Goal: Transaction & Acquisition: Book appointment/travel/reservation

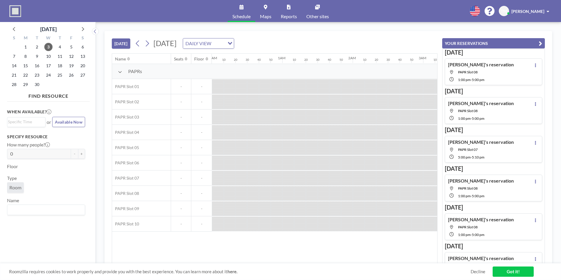
click at [121, 44] on button "[DATE]" at bounding box center [121, 43] width 18 height 10
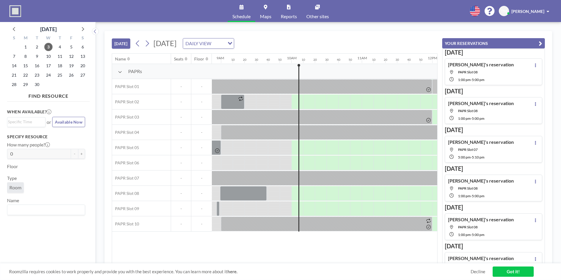
scroll to position [0, 653]
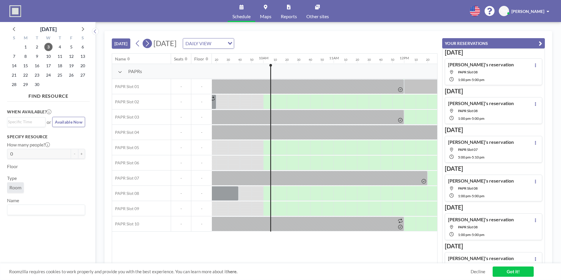
click at [148, 45] on icon at bounding box center [147, 44] width 3 height 6
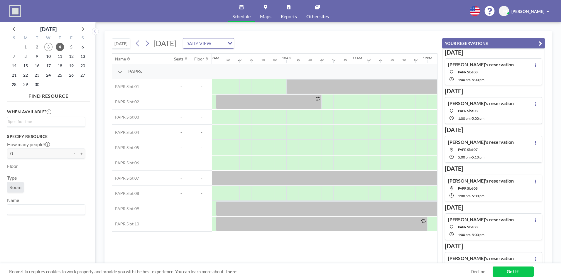
scroll to position [0, 685]
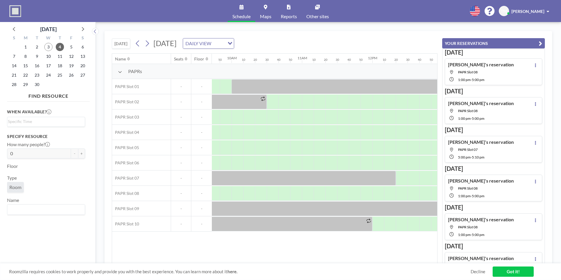
drag, startPoint x: 305, startPoint y: 272, endPoint x: 313, endPoint y: 274, distance: 8.6
click at [313, 274] on span "Roomzilla requires cookies to work properly and provide you with the best exper…" at bounding box center [240, 272] width 462 height 6
drag, startPoint x: 288, startPoint y: 259, endPoint x: 315, endPoint y: 260, distance: 27.0
click at [315, 260] on div "Name Seats Floor 12AM 10 20 30 40 50 1AM 10 20 30 40 50 2AM 10 20 30 40 50 3AM …" at bounding box center [274, 159] width 325 height 210
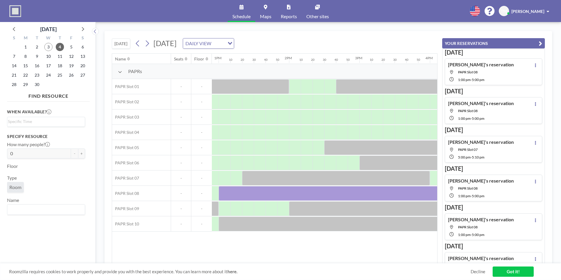
scroll to position [0, 911]
click at [152, 45] on button at bounding box center [147, 43] width 9 height 9
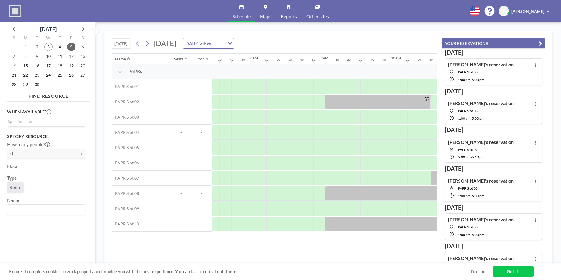
scroll to position [0, 552]
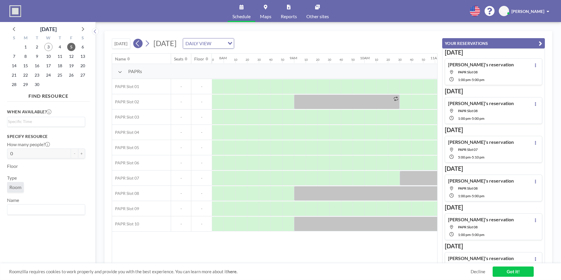
click at [141, 45] on icon at bounding box center [138, 43] width 6 height 9
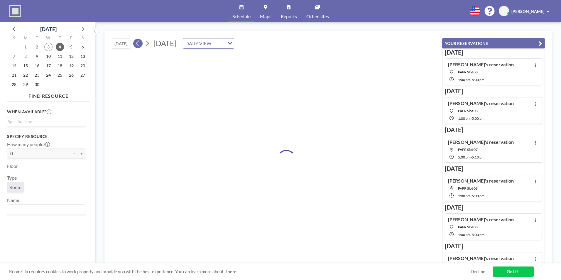
click at [141, 45] on icon at bounding box center [138, 43] width 6 height 9
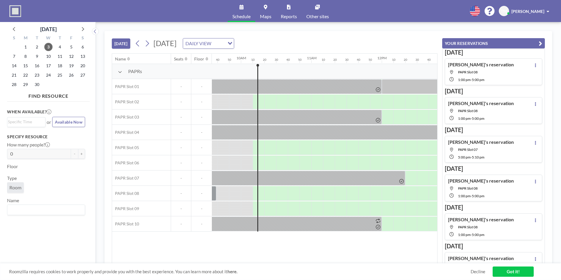
scroll to position [0, 705]
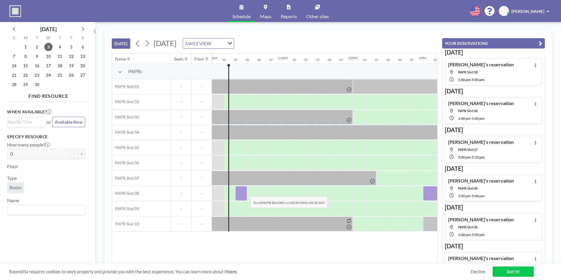
click at [246, 192] on div at bounding box center [241, 193] width 12 height 15
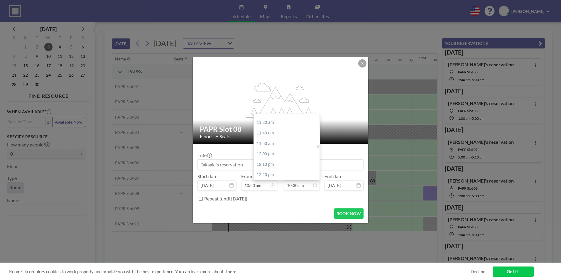
scroll to position [717, 0]
click at [278, 157] on div "12:00 pm" at bounding box center [288, 154] width 69 height 11
click at [270, 139] on div "12:20 pm" at bounding box center [288, 140] width 69 height 11
type input "12:20 pm"
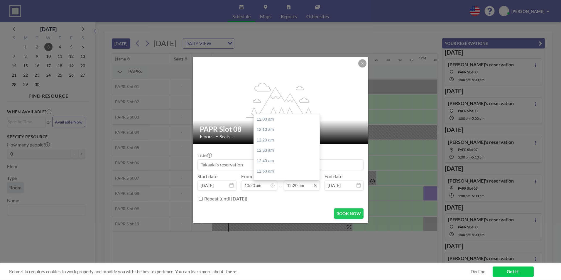
scroll to position [773, 0]
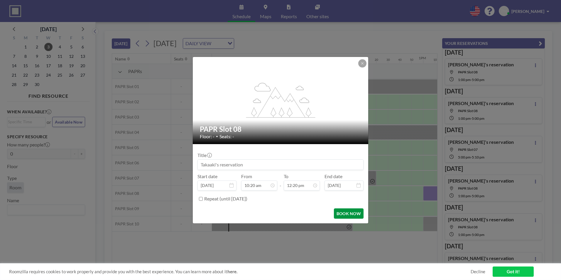
click at [350, 211] on button "BOOK NOW" at bounding box center [349, 213] width 30 height 10
